Goal: Information Seeking & Learning: Learn about a topic

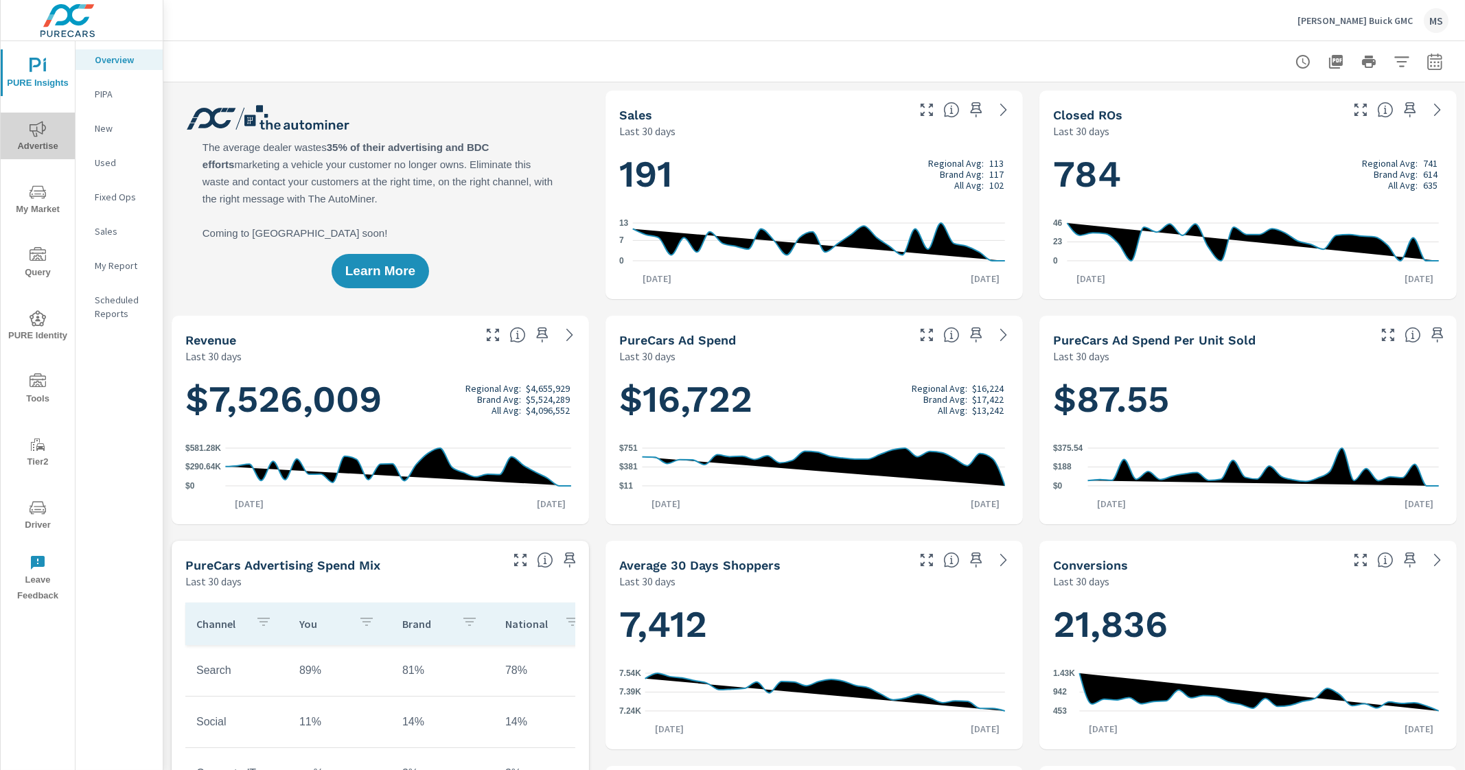
click at [34, 128] on icon "nav menu" at bounding box center [38, 129] width 16 height 16
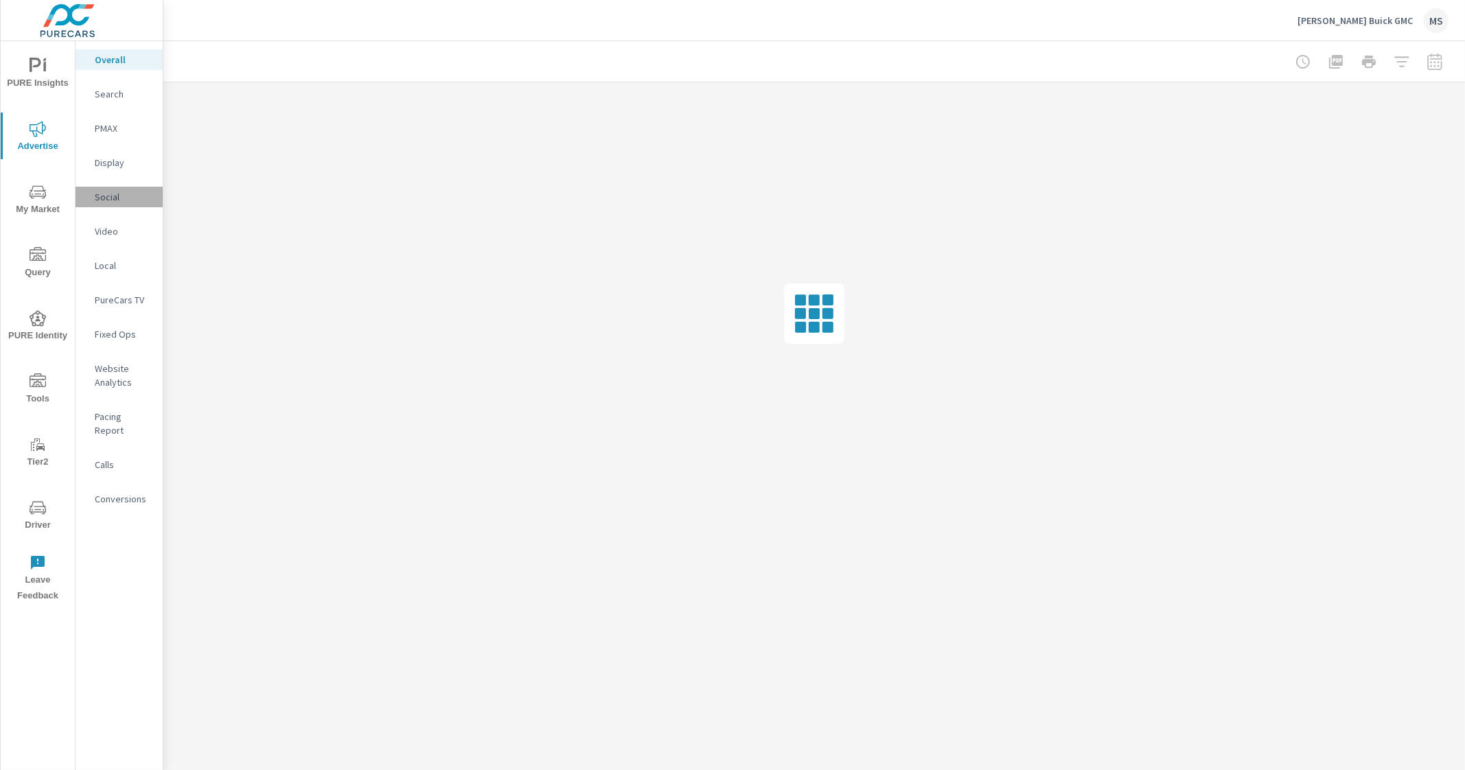
click at [110, 192] on p "Social" at bounding box center [123, 197] width 57 height 14
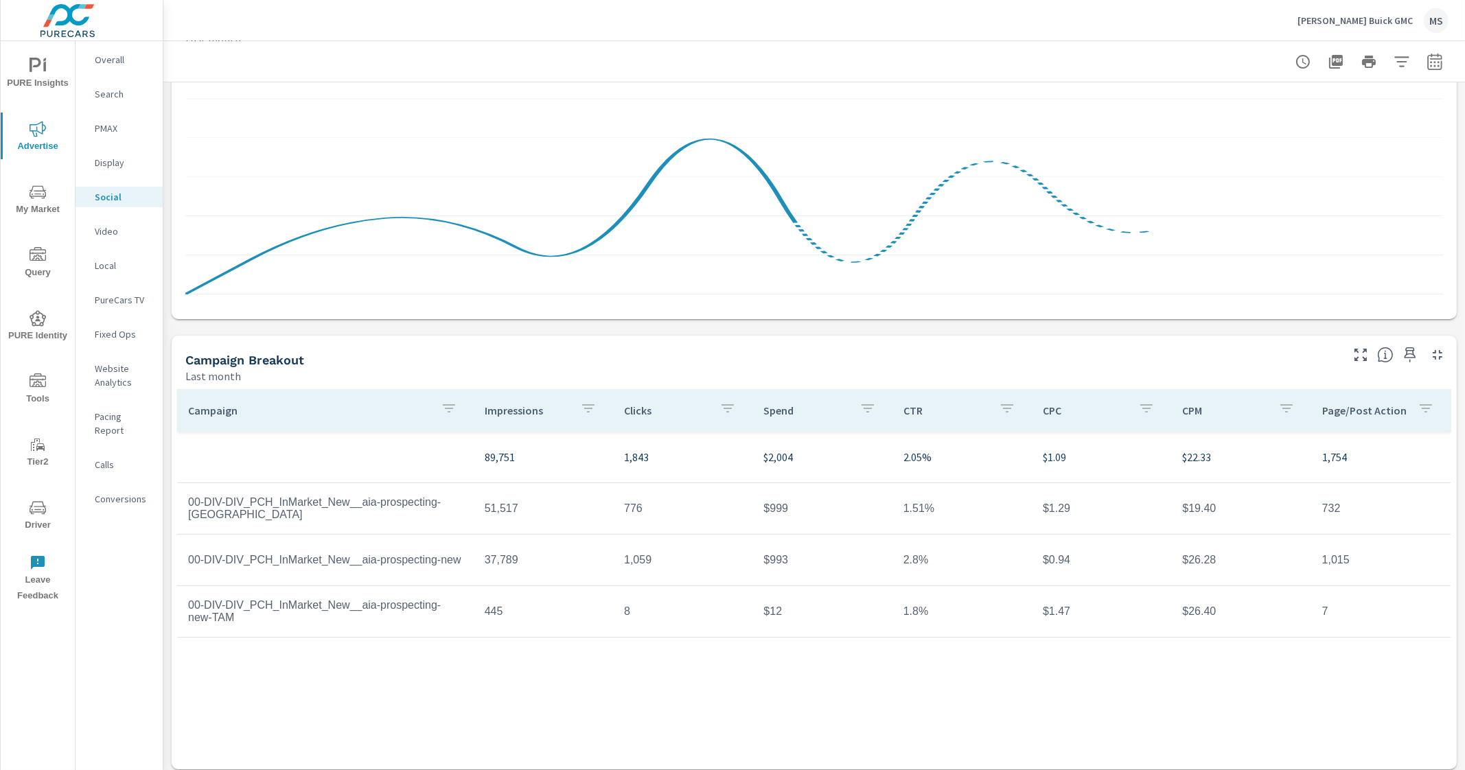
scroll to position [212, 0]
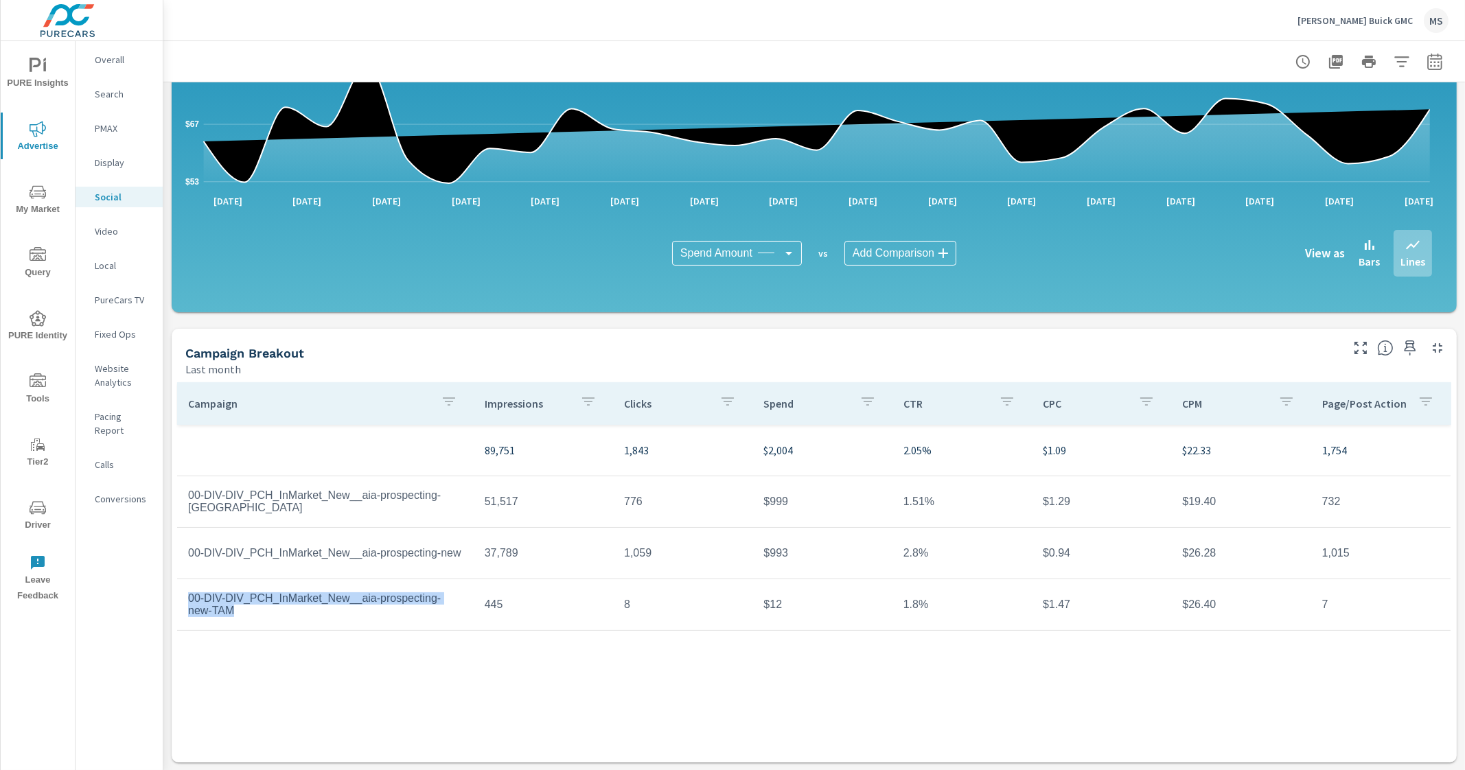
drag, startPoint x: 213, startPoint y: 619, endPoint x: 184, endPoint y: 599, distance: 35.4
click at [184, 599] on td "00-DIV-DIV_PCH_InMarket_New__aia-prospecting-new-TAM" at bounding box center [325, 605] width 297 height 47
click at [244, 621] on td "00-DIV-DIV_PCH_InMarket_New__aia-prospecting-new-TAM" at bounding box center [325, 605] width 297 height 47
